Goal: Task Accomplishment & Management: Manage account settings

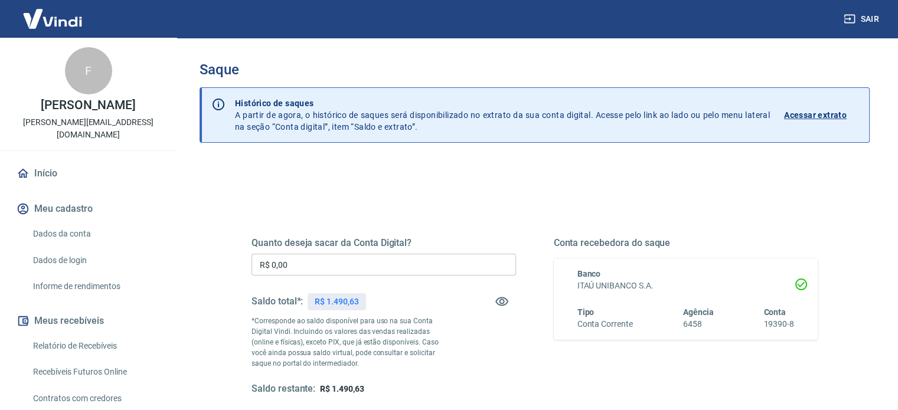
click at [303, 264] on input "R$ 0,00" at bounding box center [383, 265] width 264 height 22
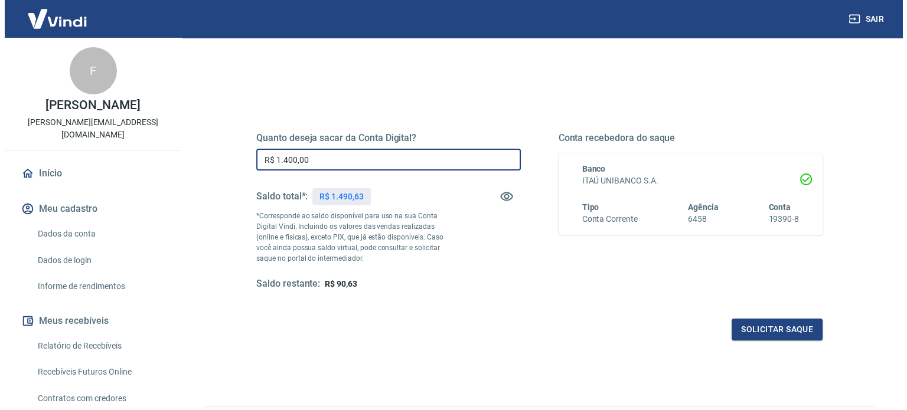
scroll to position [118, 0]
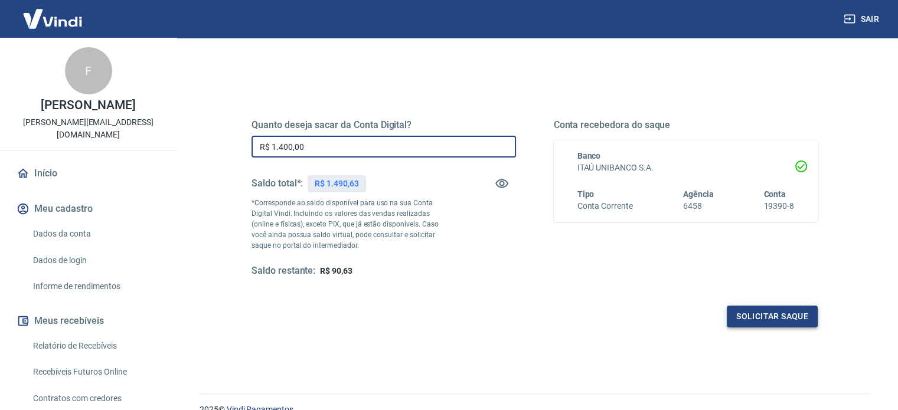
type input "R$ 1.400,00"
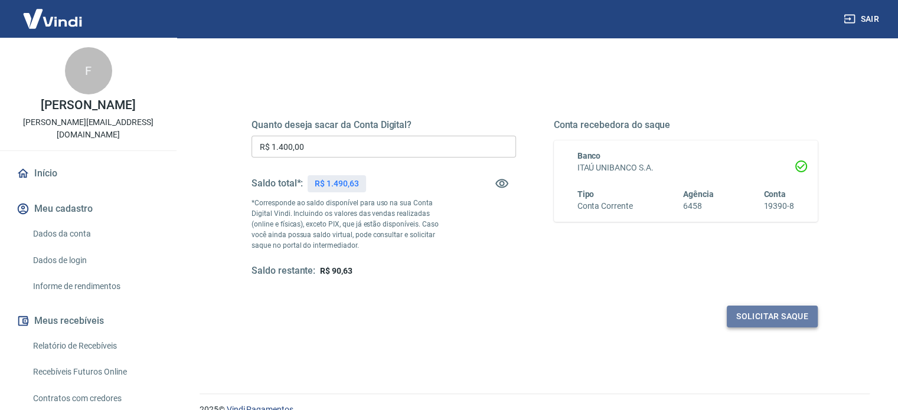
click at [763, 318] on button "Solicitar saque" at bounding box center [772, 317] width 91 height 22
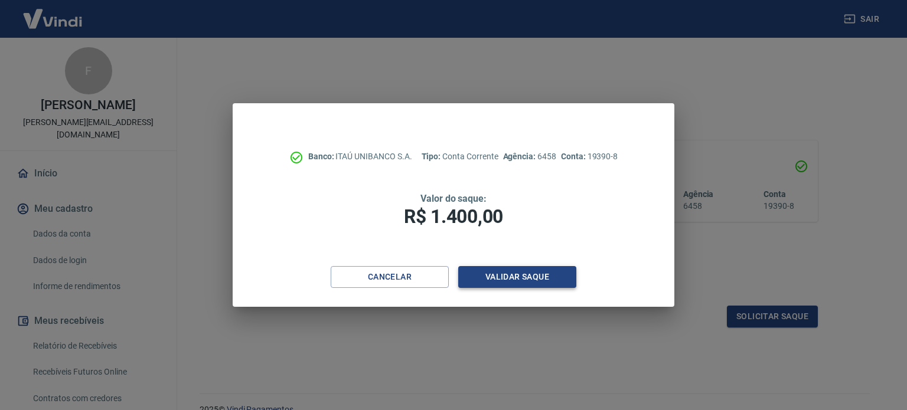
click at [527, 277] on button "Validar saque" at bounding box center [517, 277] width 118 height 22
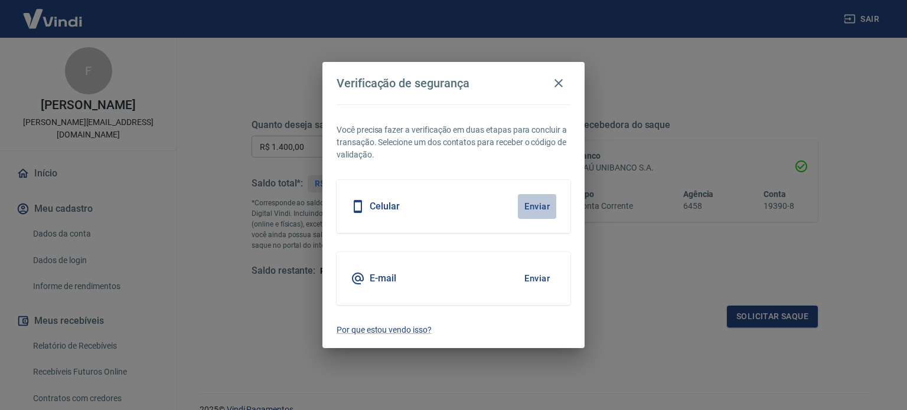
click at [530, 206] on button "Enviar" at bounding box center [537, 206] width 38 height 25
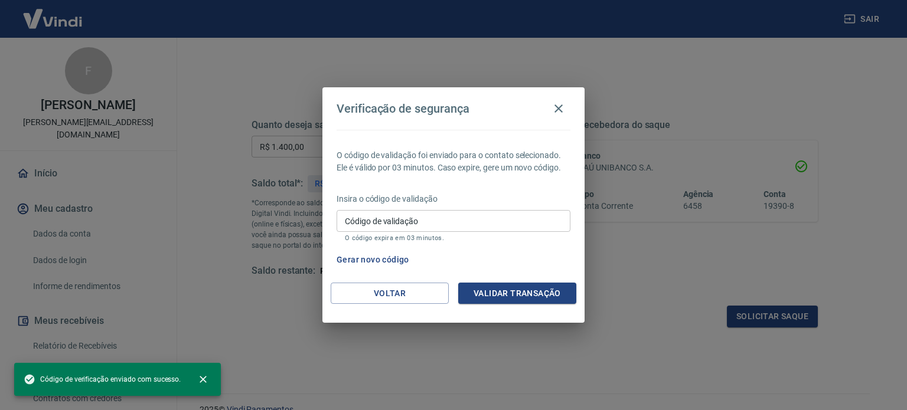
click at [397, 223] on input "Código de validação" at bounding box center [453, 221] width 234 height 22
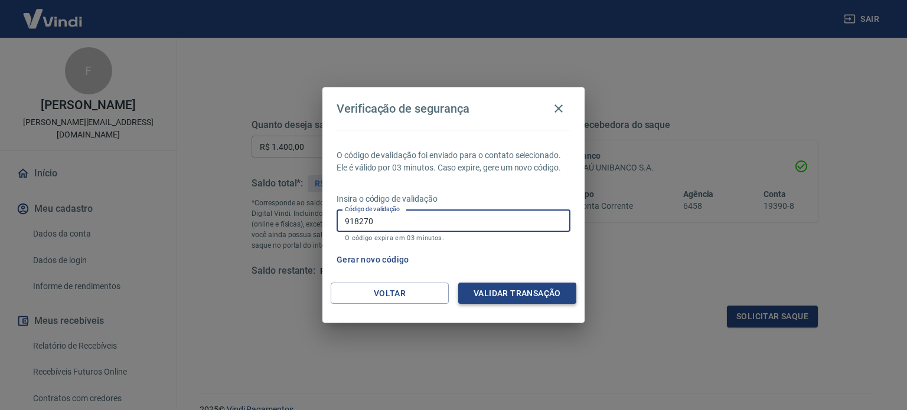
type input "918270"
click at [512, 292] on button "Validar transação" at bounding box center [517, 294] width 118 height 22
